Goal: Transaction & Acquisition: Register for event/course

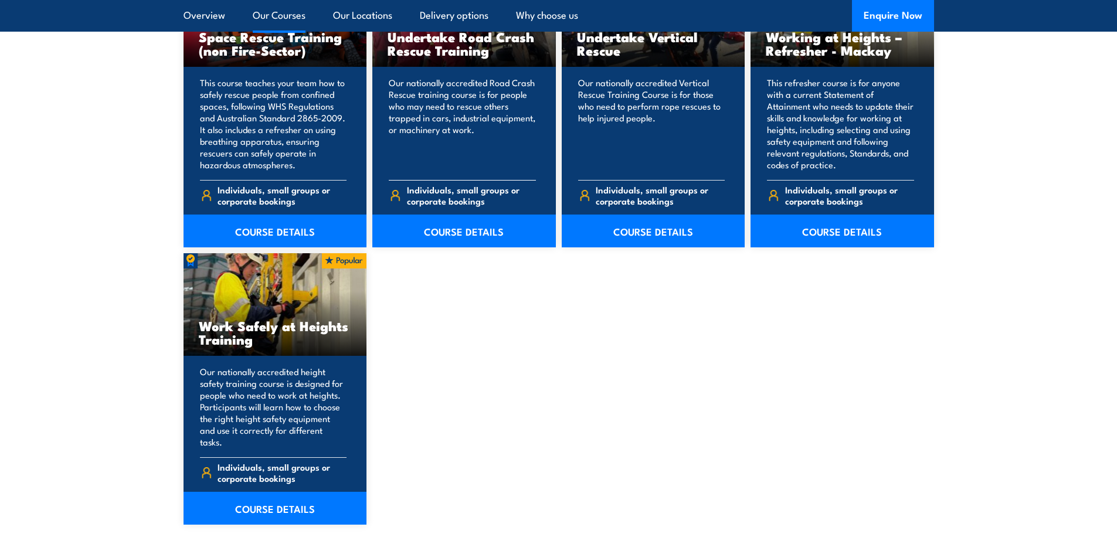
scroll to position [1349, 0]
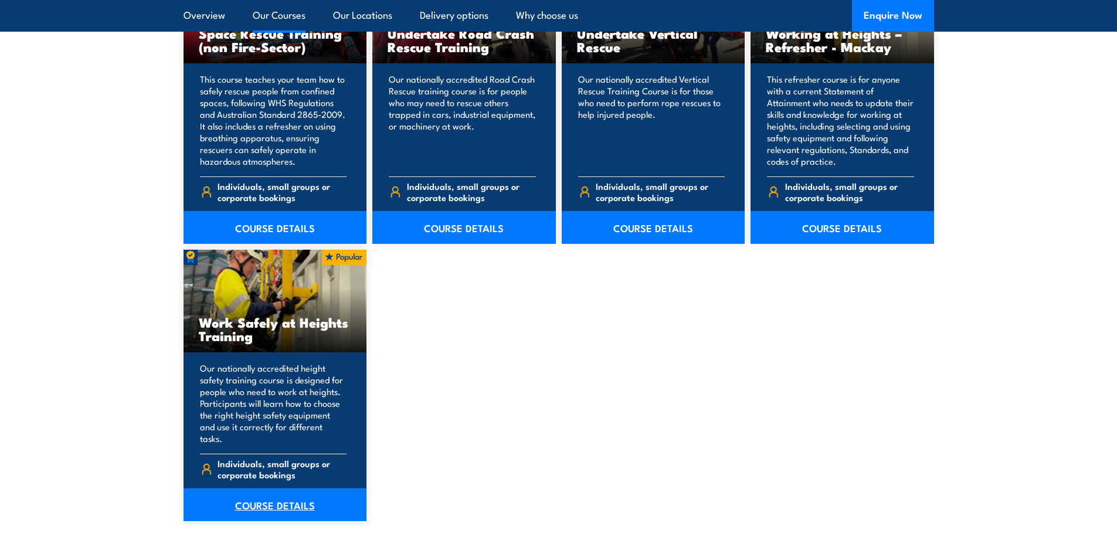
click at [279, 489] on link "COURSE DETAILS" at bounding box center [276, 505] width 184 height 33
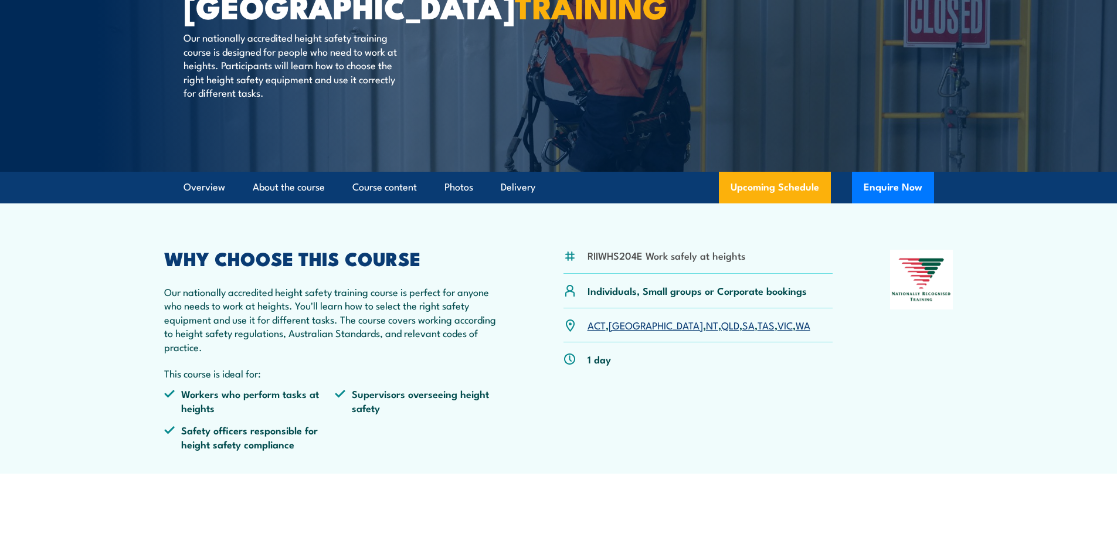
scroll to position [176, 0]
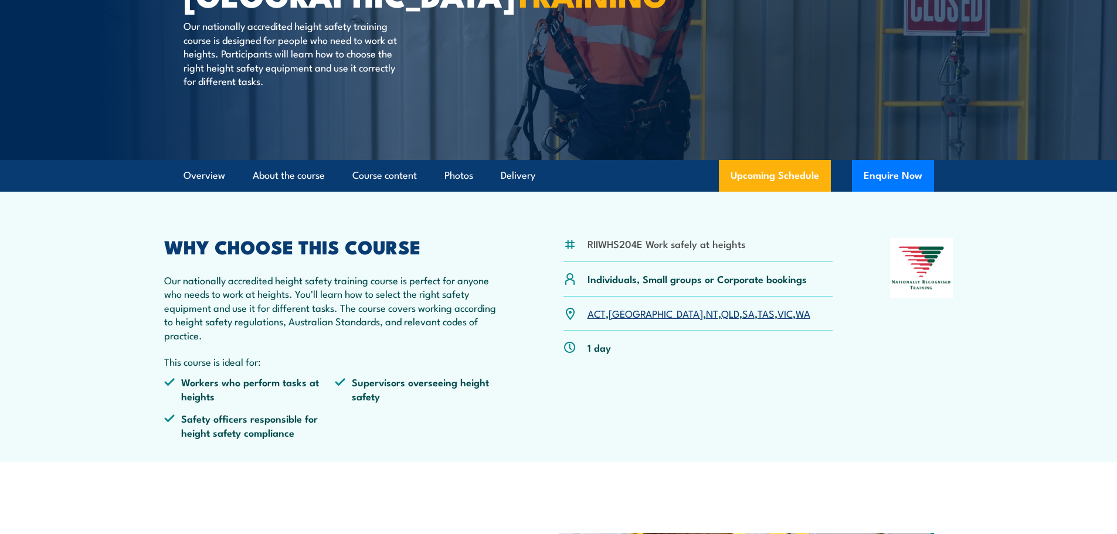
click at [743, 317] on link "SA" at bounding box center [749, 313] width 12 height 14
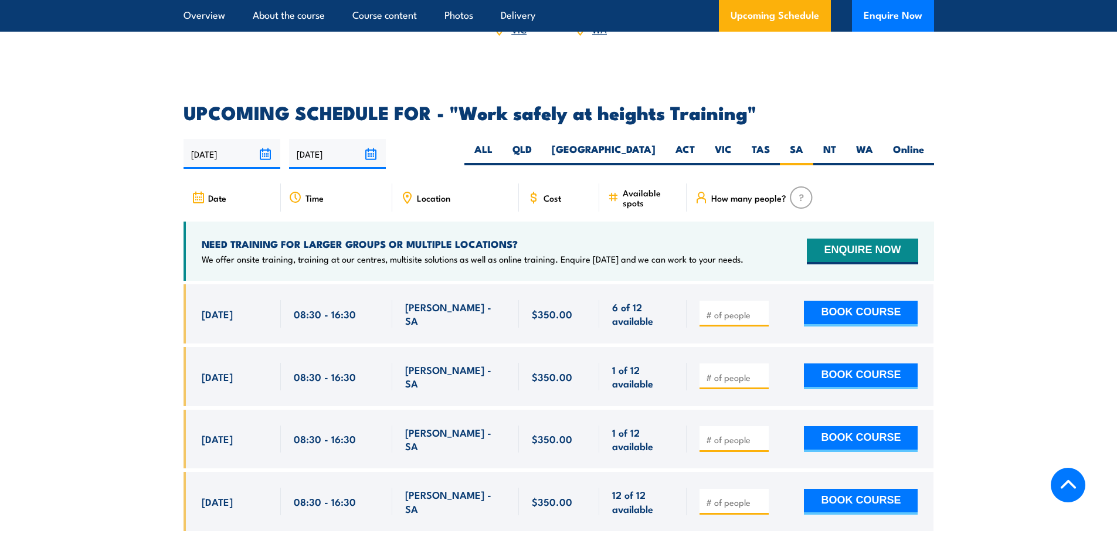
scroll to position [1808, 0]
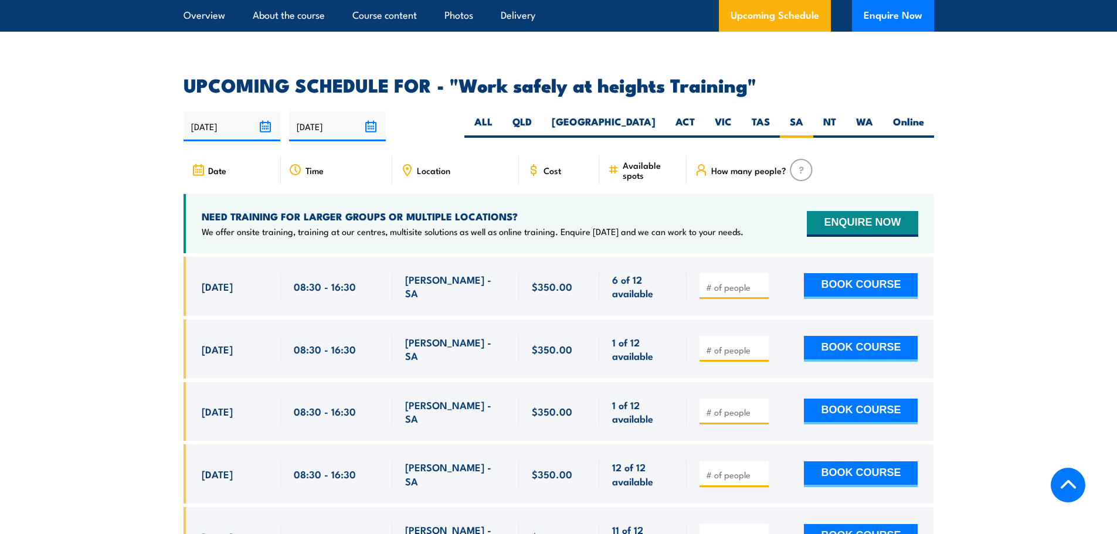
click at [716, 282] on input "number" at bounding box center [735, 288] width 59 height 12
type input "1"
click at [760, 282] on input "1" at bounding box center [735, 288] width 59 height 12
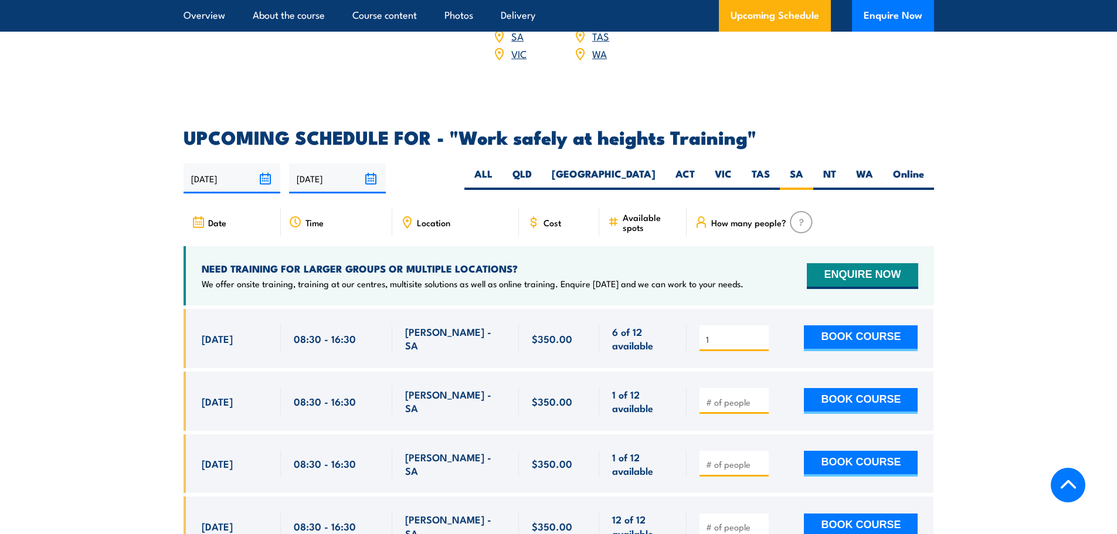
scroll to position [1749, 0]
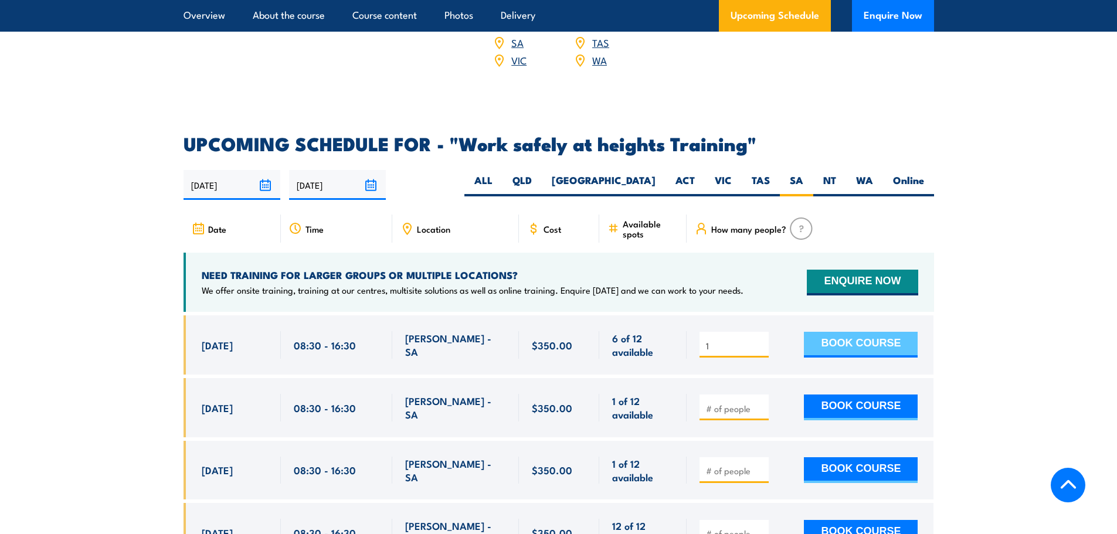
click at [843, 332] on button "BOOK COURSE" at bounding box center [861, 345] width 114 height 26
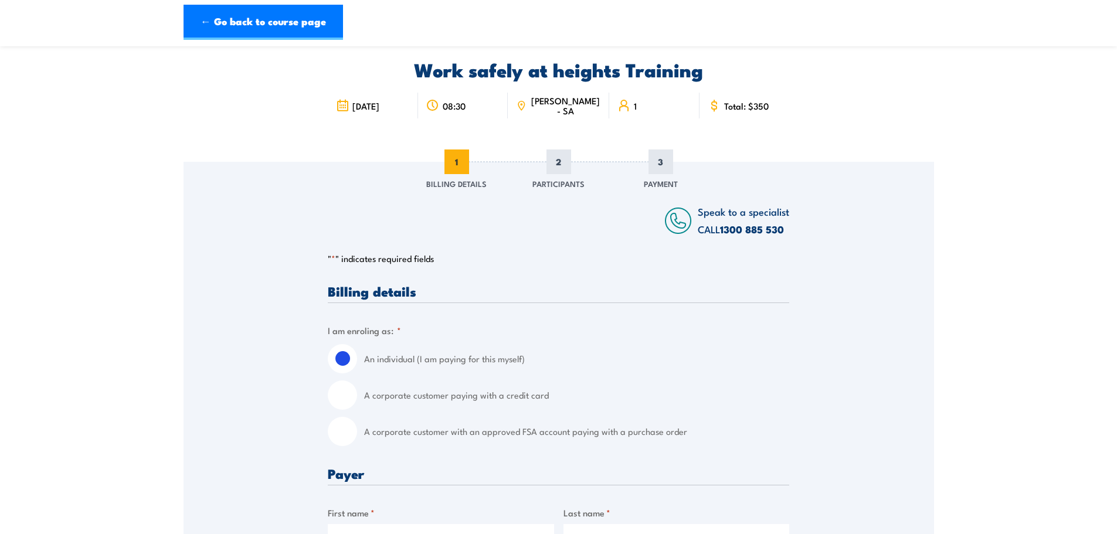
scroll to position [59, 0]
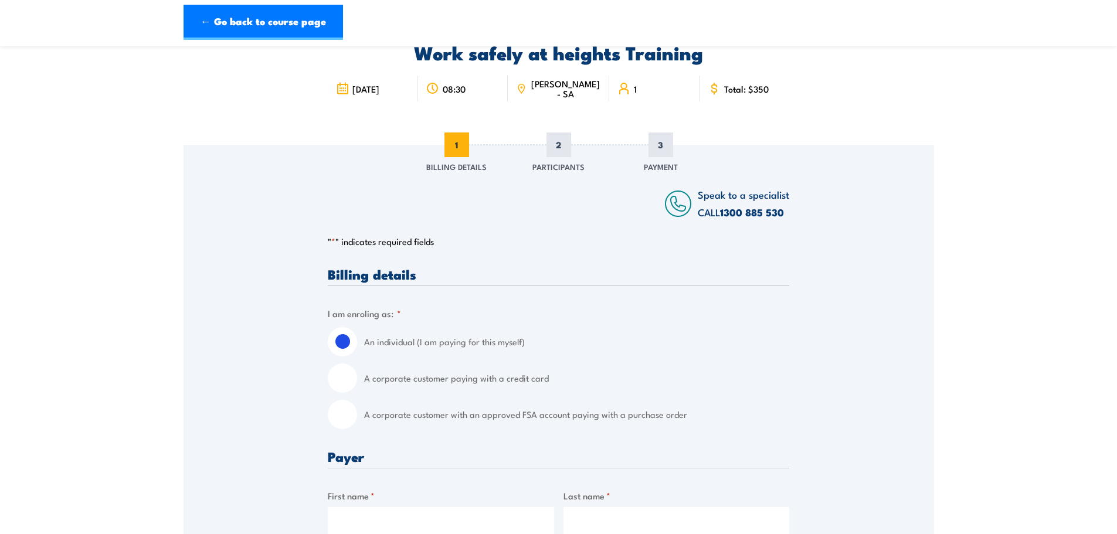
click at [347, 376] on input "A corporate customer paying with a credit card" at bounding box center [342, 378] width 29 height 29
radio input "true"
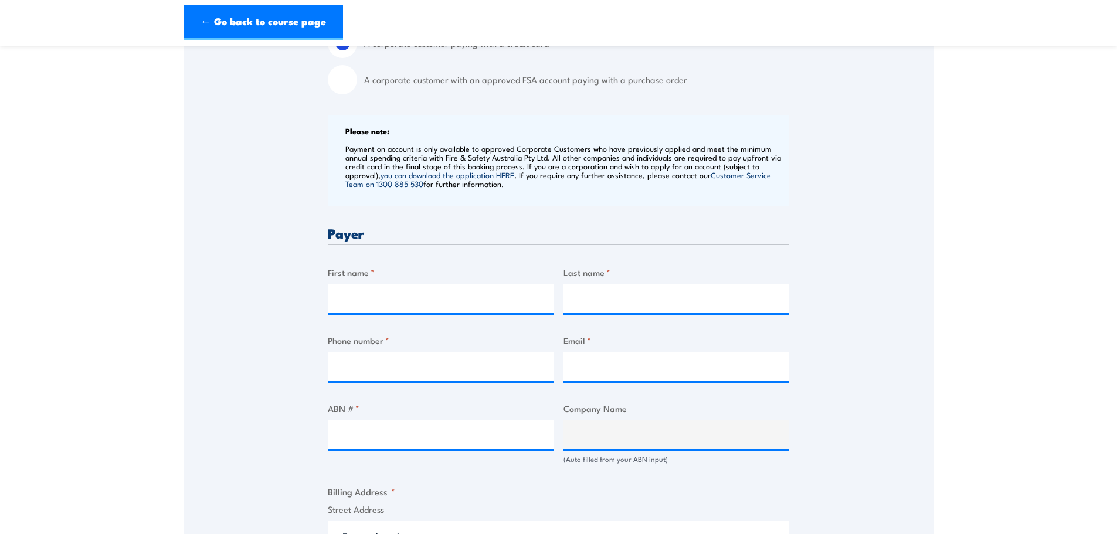
scroll to position [352, 0]
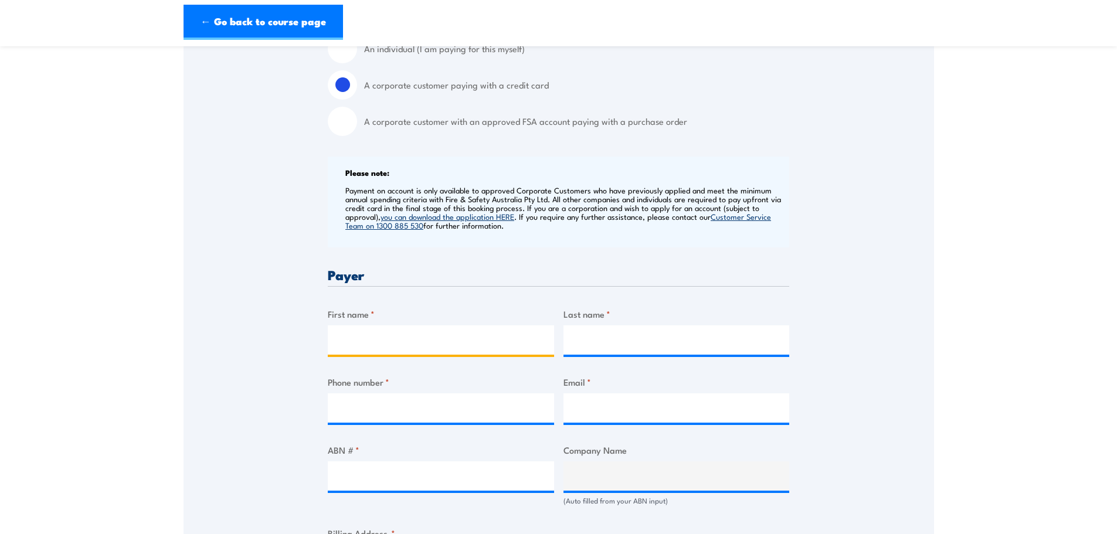
click at [382, 339] on input "First name *" at bounding box center [441, 340] width 226 height 29
type input "[PERSON_NAME]"
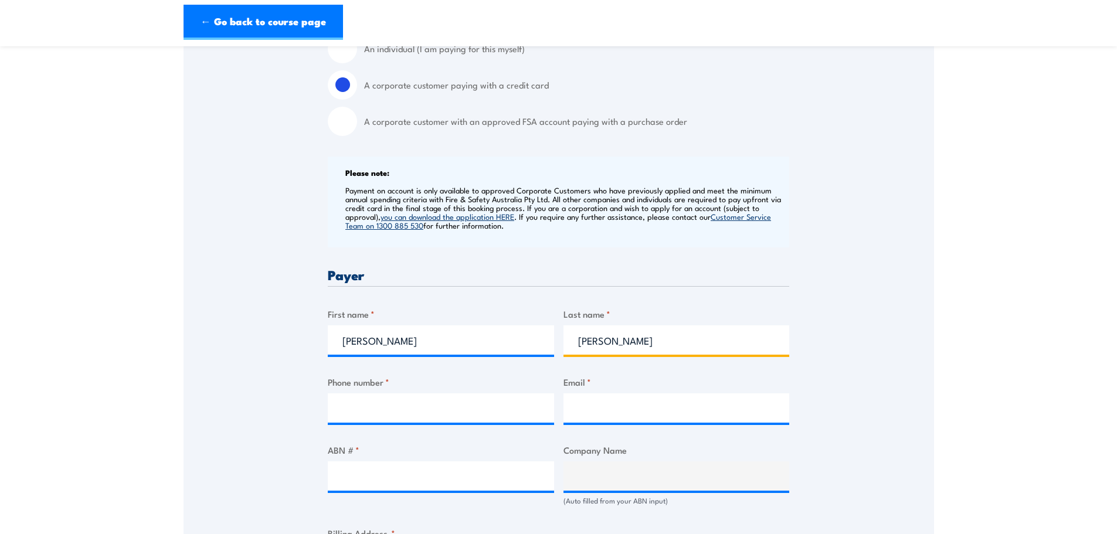
type input "[PERSON_NAME]"
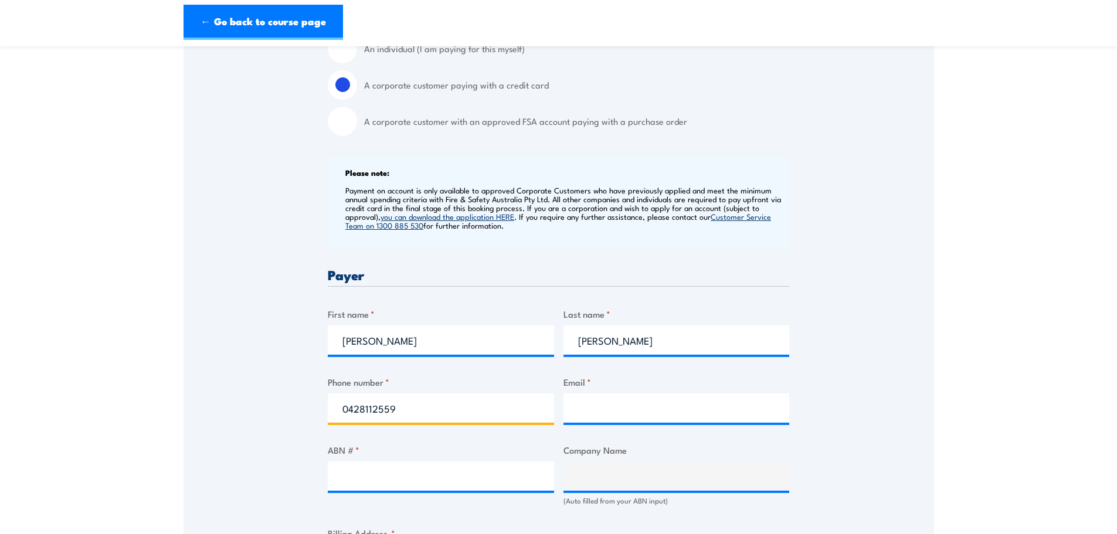
type input "0428112559"
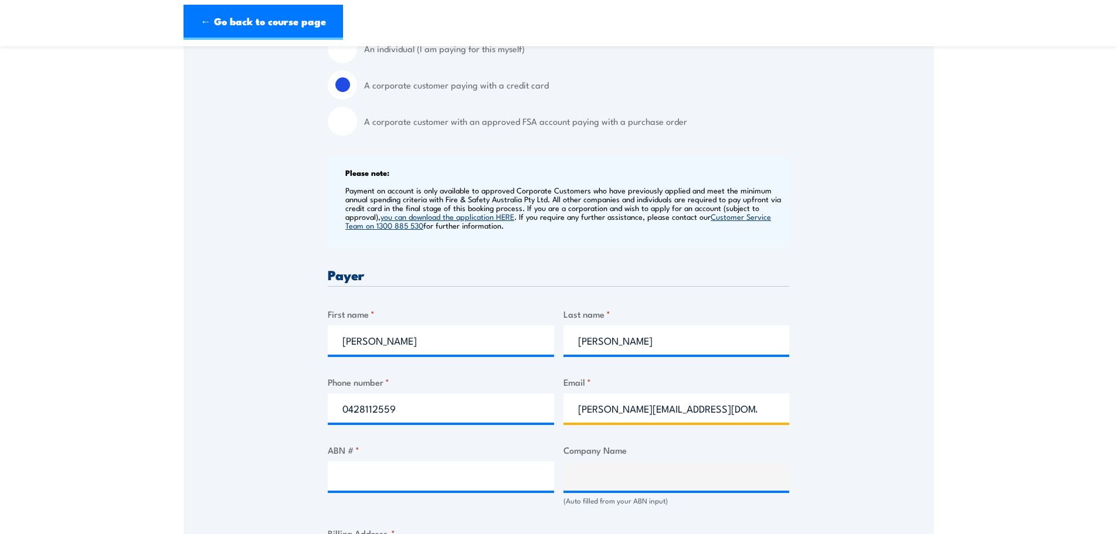
type input "[PERSON_NAME][EMAIL_ADDRESS][DOMAIN_NAME]"
click at [381, 483] on input "ABN # *" at bounding box center [441, 476] width 226 height 29
paste input "21 134 773 783"
click at [531, 476] on input "21 134 773 783" at bounding box center [441, 476] width 226 height 29
click at [407, 473] on input "21 134 773 783" at bounding box center [441, 476] width 226 height 29
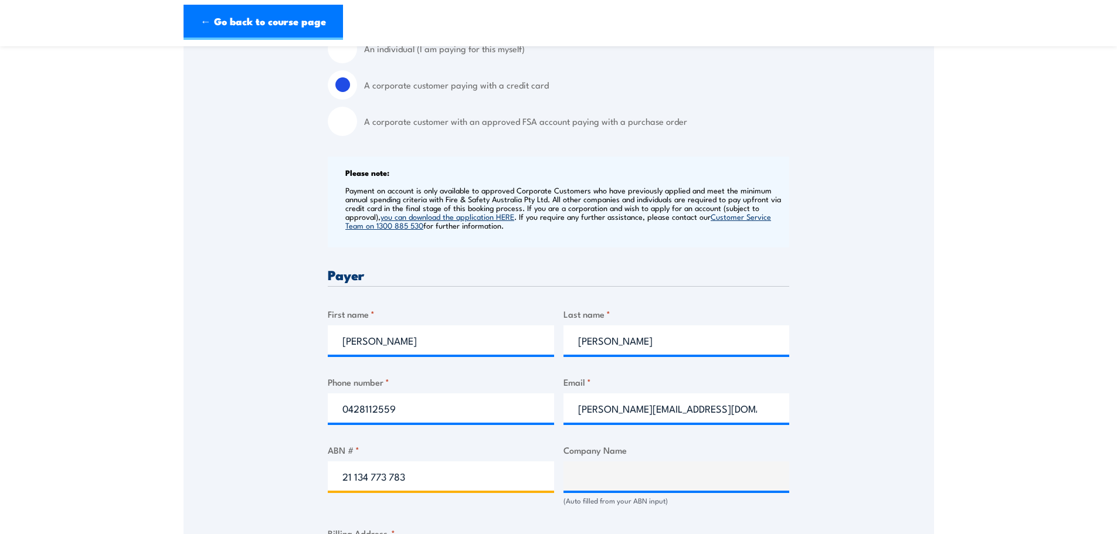
click at [391, 477] on input "21 134 773 783" at bounding box center [441, 476] width 226 height 29
type input "21 134 773783"
type input "Gunspray Pty Ltd"
click at [356, 478] on input "21 134773783" at bounding box center [441, 476] width 226 height 29
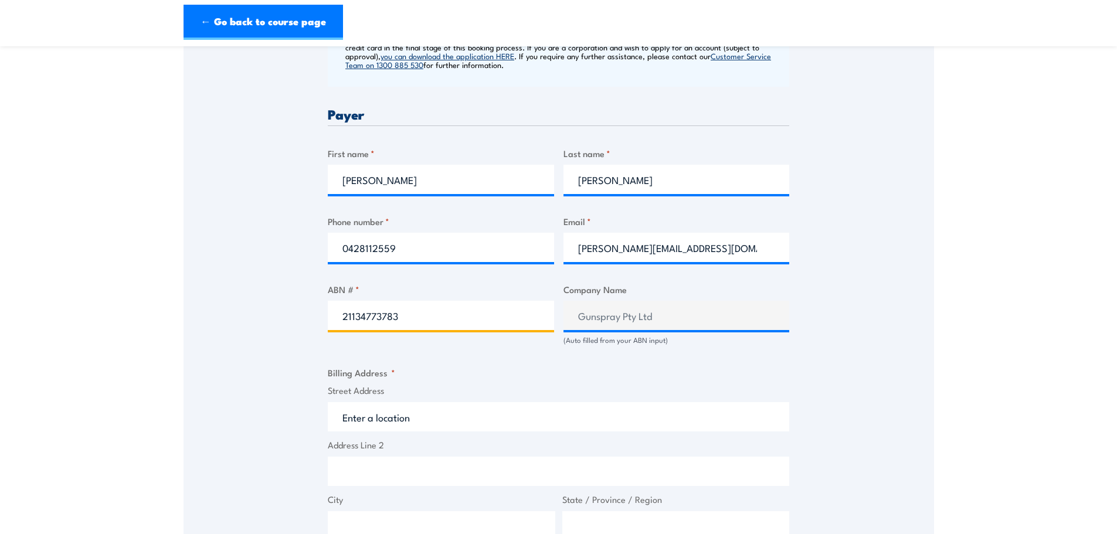
scroll to position [528, 0]
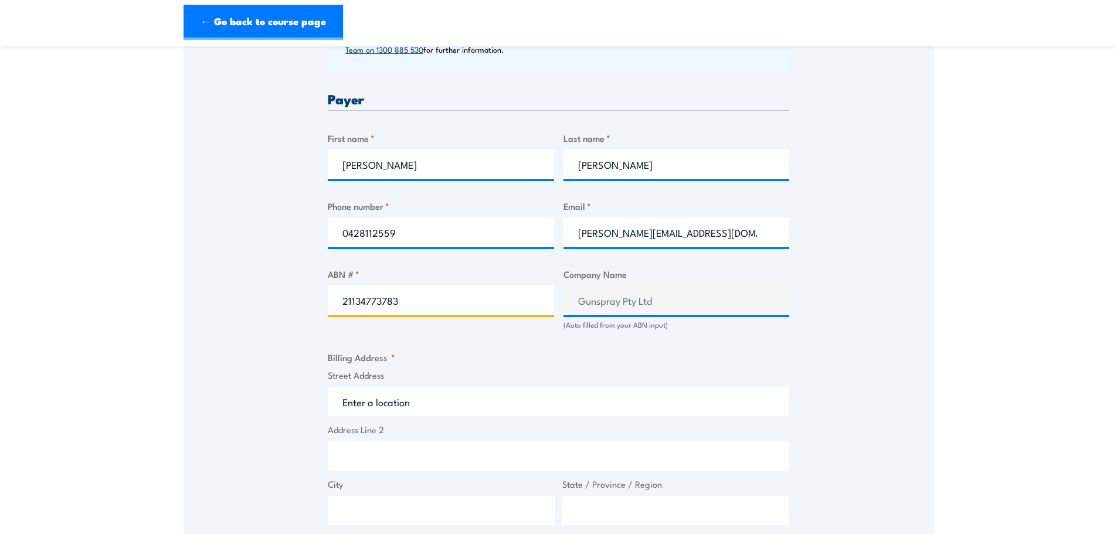
type input "21134773783"
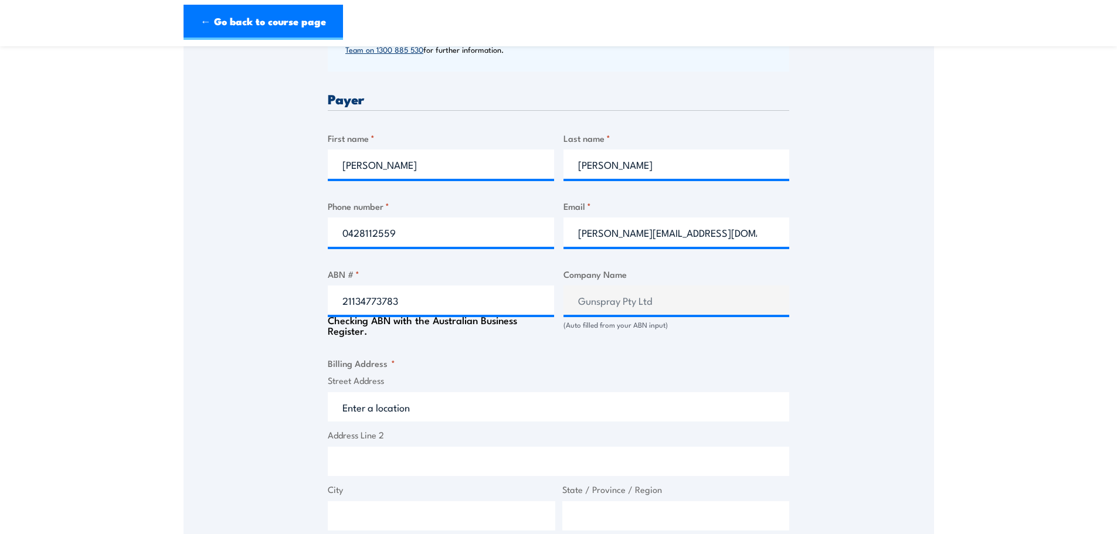
click at [432, 400] on input "Street Address" at bounding box center [559, 406] width 462 height 29
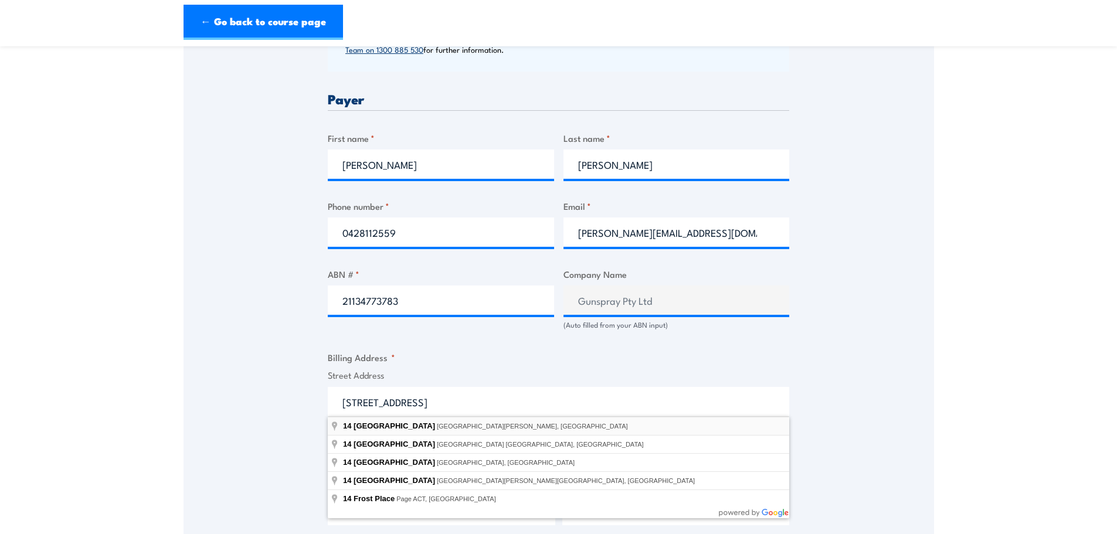
type input "[STREET_ADDRESS][PERSON_NAME]"
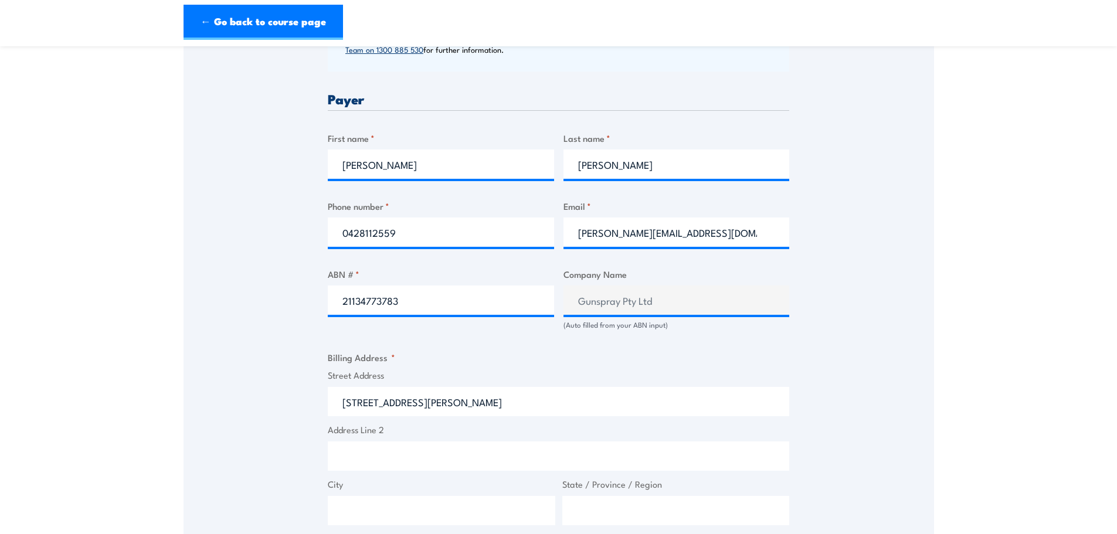
type input "[STREET_ADDRESS][PERSON_NAME]"
type input "[GEOGRAPHIC_DATA]"
type input "5108"
select select "[GEOGRAPHIC_DATA]"
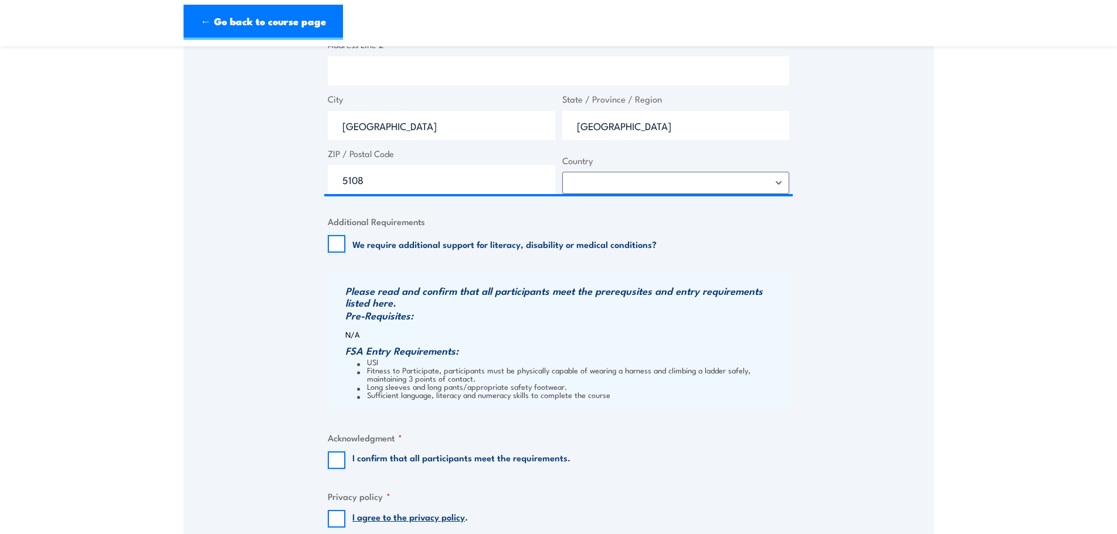
scroll to position [997, 0]
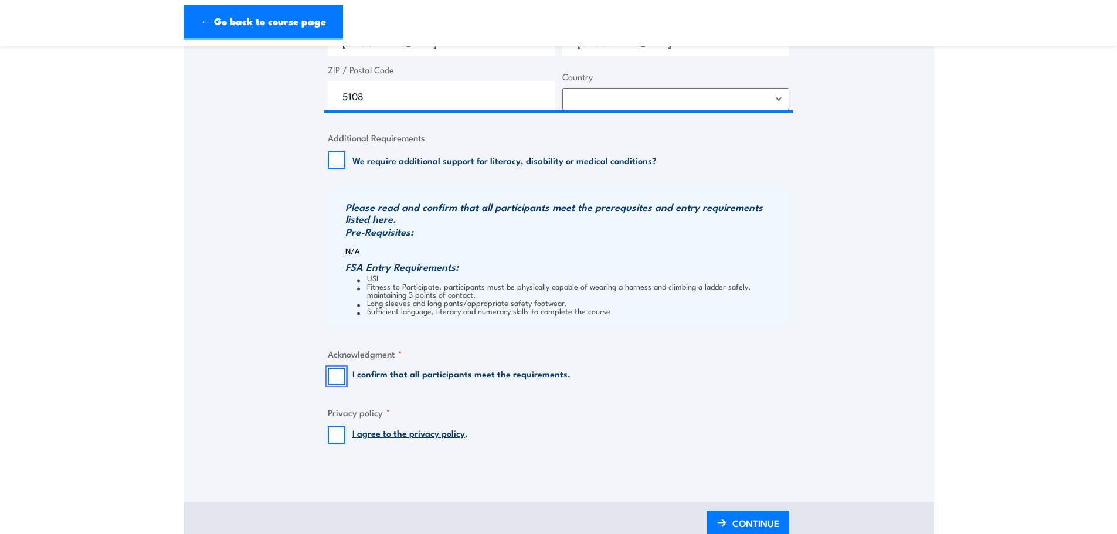
click at [341, 373] on input "I confirm that all participants meet the requirements." at bounding box center [337, 377] width 18 height 18
checkbox input "true"
drag, startPoint x: 332, startPoint y: 434, endPoint x: 362, endPoint y: 435, distance: 30.5
click at [333, 434] on input "I agree to the privacy policy ." at bounding box center [337, 435] width 18 height 18
checkbox input "true"
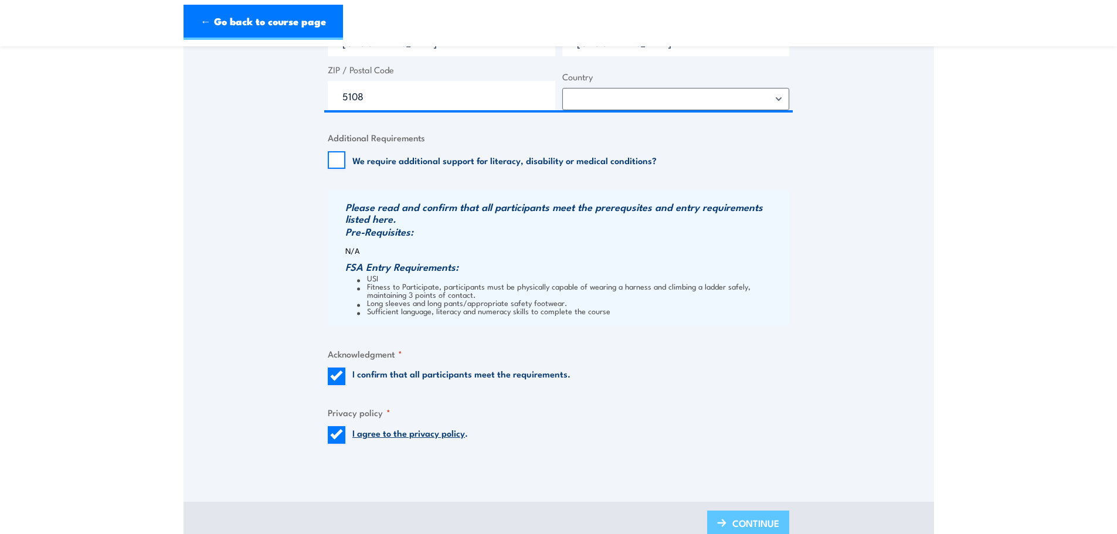
click at [730, 521] on link "CONTINUE" at bounding box center [748, 525] width 82 height 28
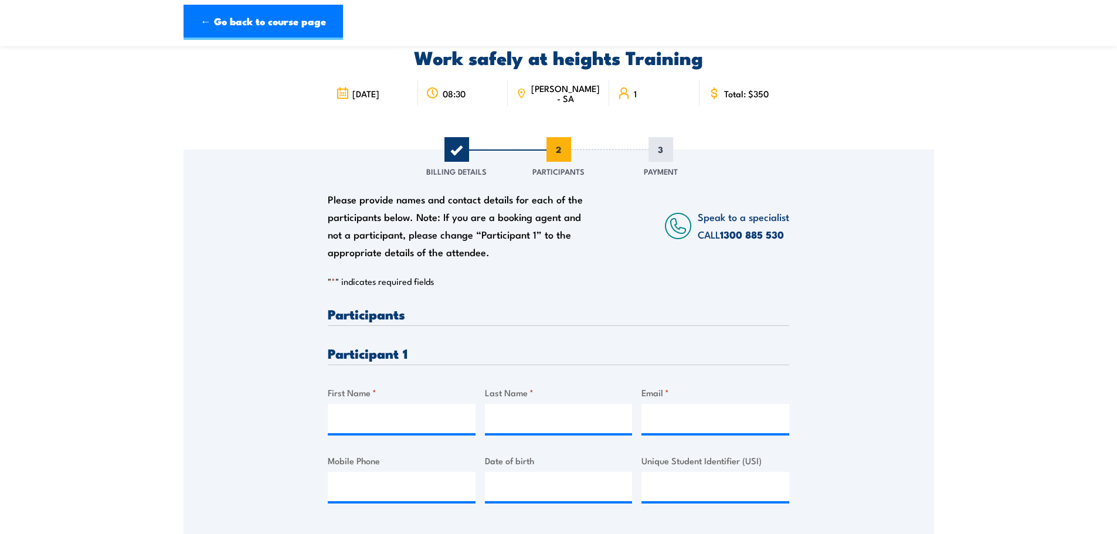
scroll to position [59, 0]
